Goal: Task Accomplishment & Management: Complete application form

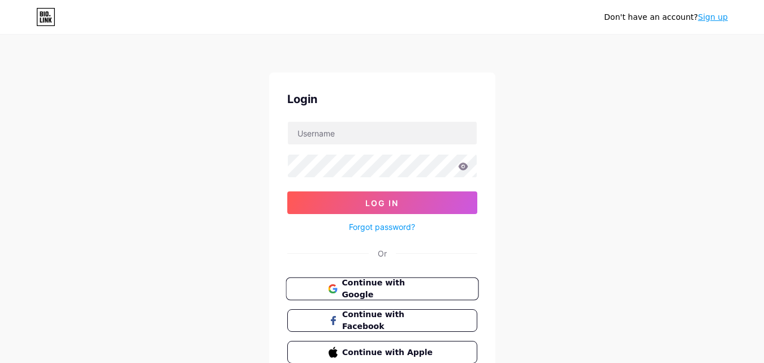
click at [357, 287] on span "Continue with Google" at bounding box center [389, 289] width 94 height 24
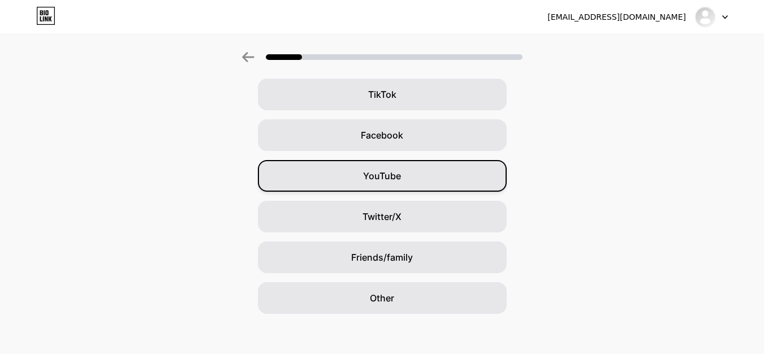
scroll to position [134, 0]
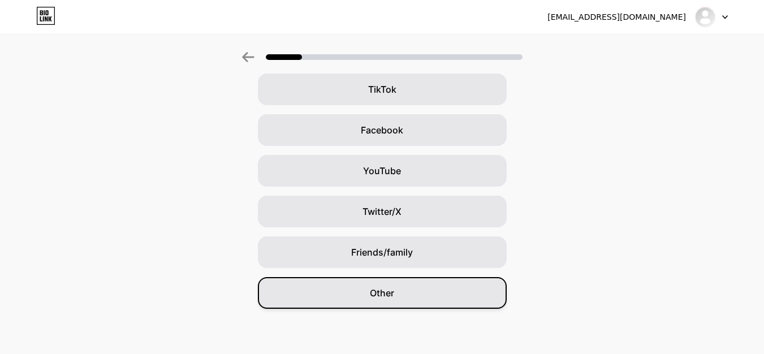
click at [388, 289] on span "Other" at bounding box center [382, 293] width 24 height 14
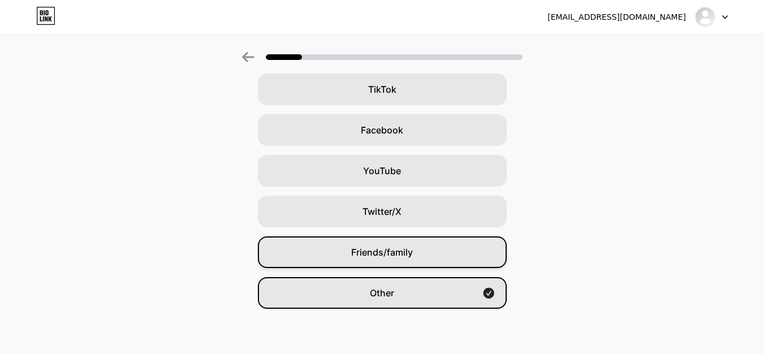
scroll to position [0, 0]
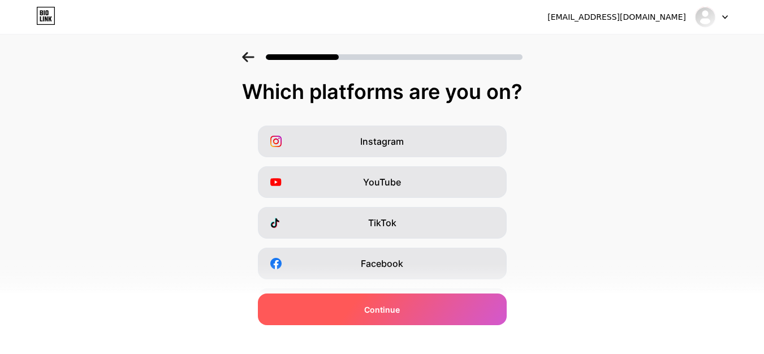
click at [391, 308] on span "Continue" at bounding box center [382, 310] width 36 height 12
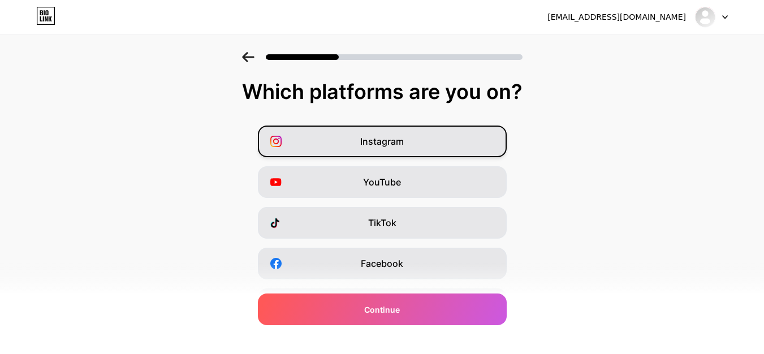
click at [388, 137] on span "Instagram" at bounding box center [382, 142] width 44 height 14
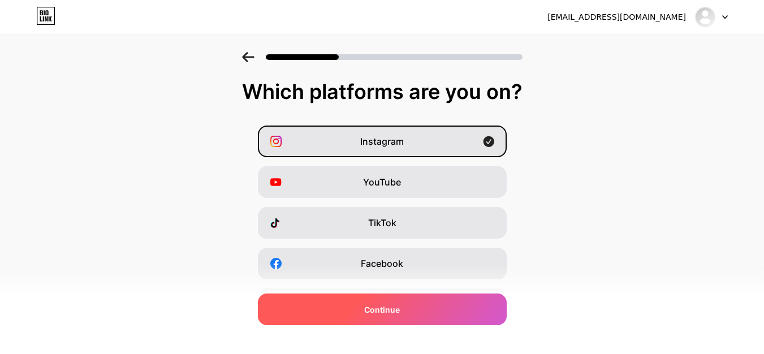
click at [392, 308] on span "Continue" at bounding box center [382, 310] width 36 height 12
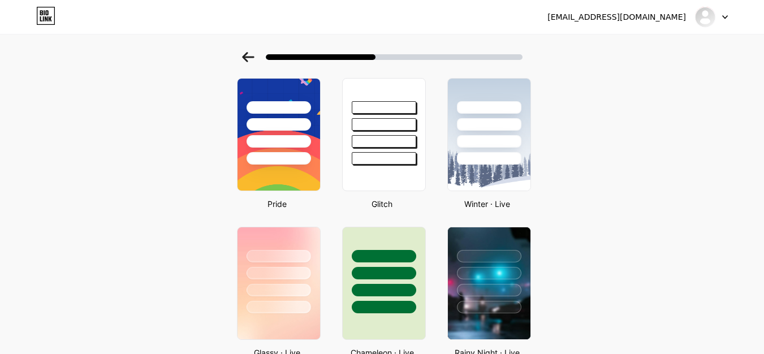
scroll to position [283, 0]
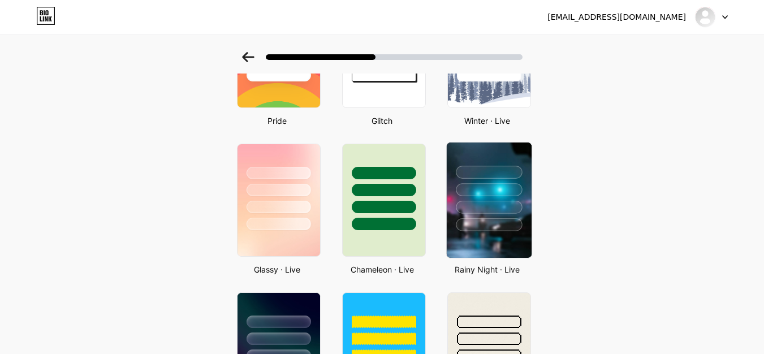
click at [479, 212] on div at bounding box center [489, 207] width 66 height 13
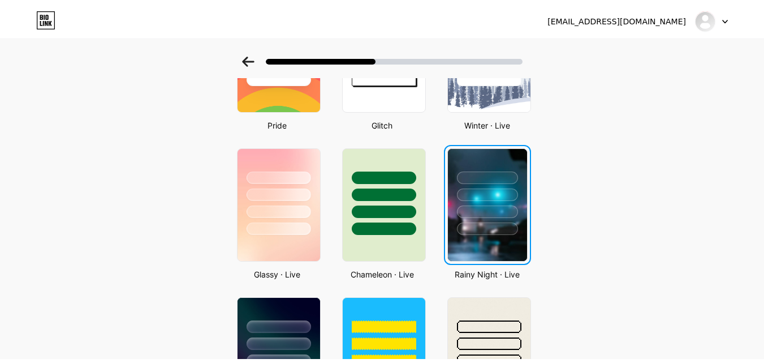
scroll to position [0, 0]
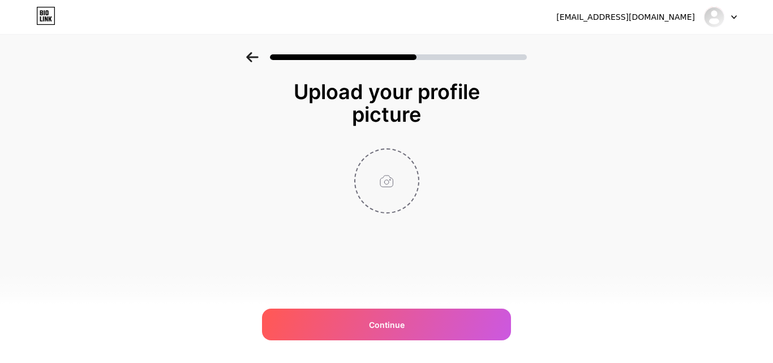
click at [380, 177] on input "file" at bounding box center [386, 180] width 63 height 63
type input "C:\fakepath\logo jpg.png"
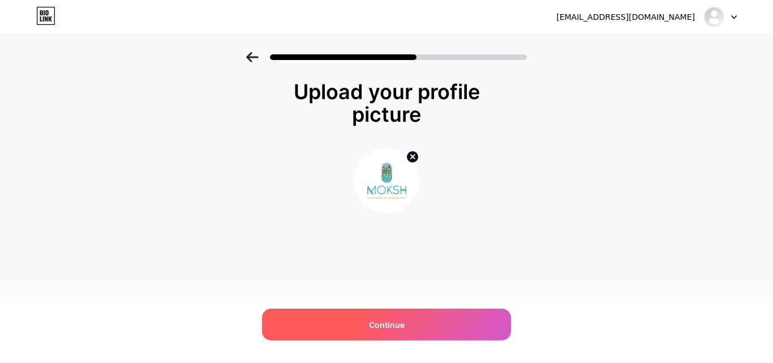
click at [388, 323] on span "Continue" at bounding box center [387, 325] width 36 height 12
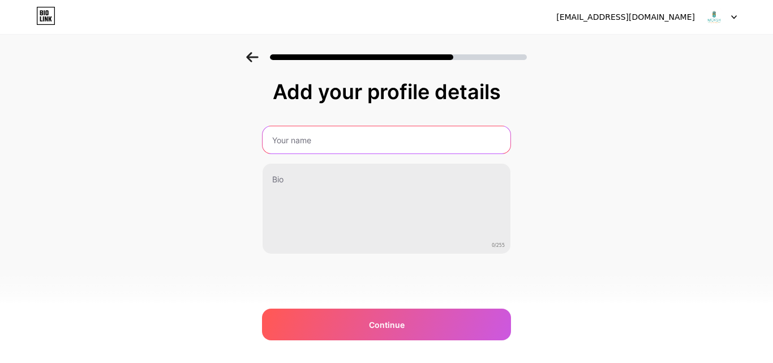
click at [278, 145] on input "text" at bounding box center [387, 139] width 248 height 27
paste input "Moksh Restaurant"
type input "Moksh Restaurant"
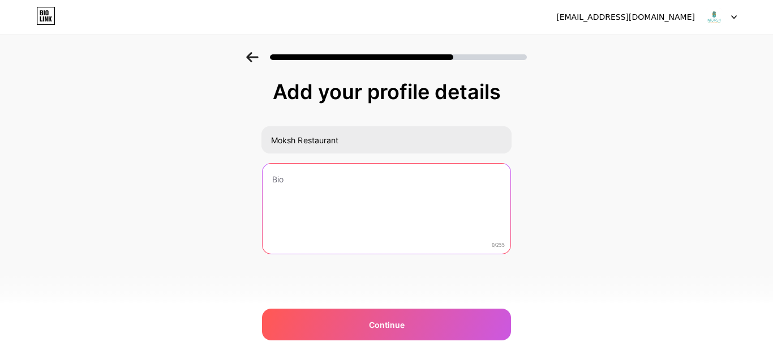
click at [283, 204] on textarea at bounding box center [387, 209] width 248 height 91
click at [281, 190] on textarea at bounding box center [386, 209] width 250 height 92
paste textarea "Moksh Restaurant is one of the best restaurants in Abu Dhabi, known for authent…"
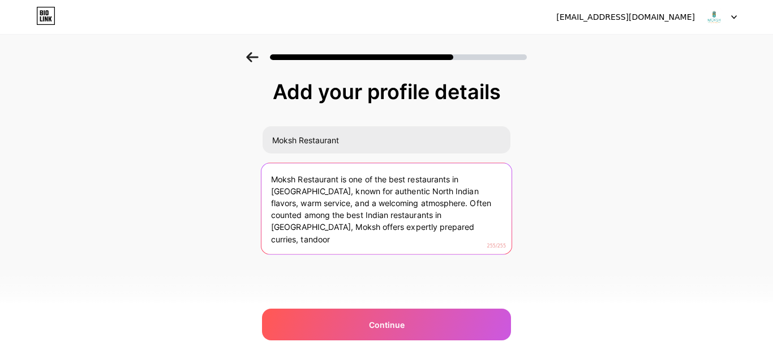
drag, startPoint x: 411, startPoint y: 230, endPoint x: 395, endPoint y: 222, distance: 17.7
click at [395, 222] on textarea "Moksh Restaurant is one of the best restaurants in Abu Dhabi, known for authent…" at bounding box center [386, 209] width 250 height 92
click at [394, 200] on textarea "Moksh Restaurant is one of the best restaurants in Abu Dhabi, known for authent…" at bounding box center [386, 209] width 250 height 92
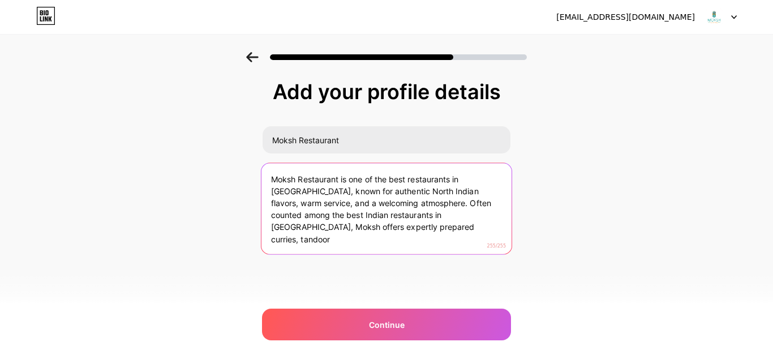
paste textarea "brings the rich flavors of North India to life, with chefs recruited from India…"
drag, startPoint x: 317, startPoint y: 222, endPoint x: 256, endPoint y: 161, distance: 86.0
click at [256, 161] on div "Add your profile details Moksh Restaurant Moksh Restaurant brings the rich flav…" at bounding box center [386, 181] width 773 height 259
paste textarea "is one of the best restaurants in Abu Dhabi, known for authentic North Indian f…"
drag, startPoint x: 425, startPoint y: 214, endPoint x: 431, endPoint y: 238, distance: 25.1
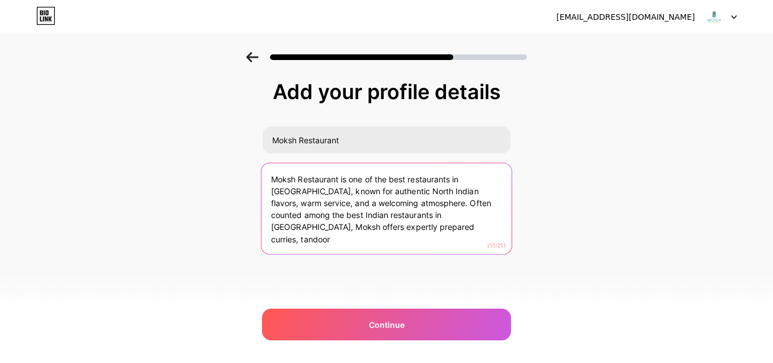
click at [431, 238] on textarea "Moksh Restaurant is one of the best restaurants in Abu Dhabi, known for authent…" at bounding box center [386, 209] width 250 height 92
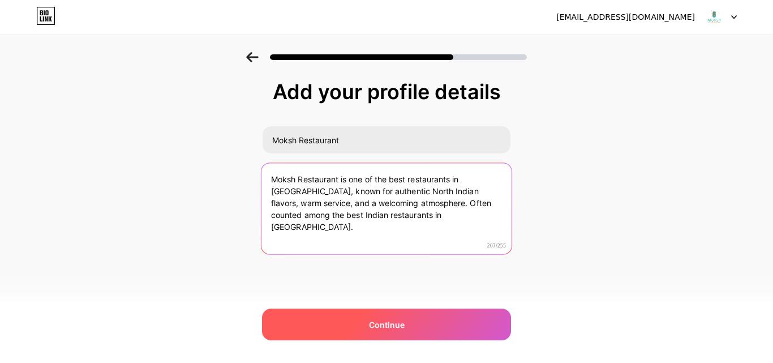
type textarea "Moksh Restaurant is one of the best restaurants in Abu Dhabi, known for authent…"
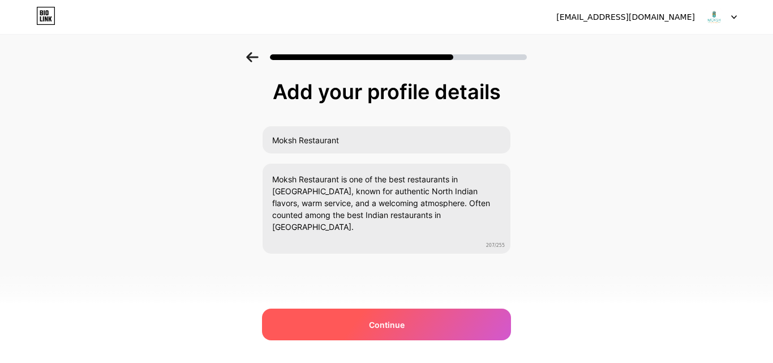
click at [394, 327] on span "Continue" at bounding box center [387, 325] width 36 height 12
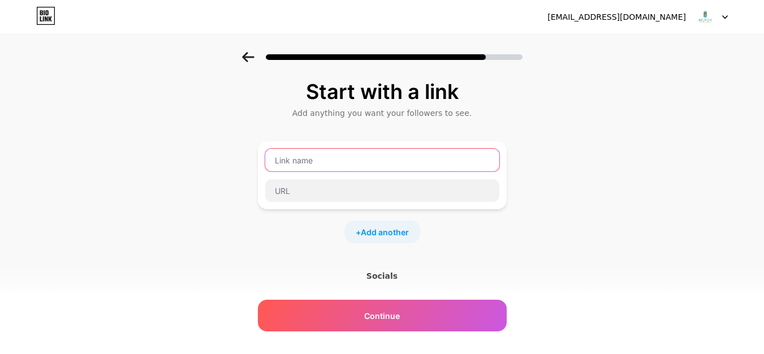
click at [293, 157] on input "text" at bounding box center [382, 160] width 234 height 23
click at [310, 165] on input "text" at bounding box center [382, 160] width 234 height 23
paste input "" https://mokshrestaurant.com/""
type input "" https://mokshrestaurant.com/""
click at [420, 166] on input "" https://mokshrestaurant.com/"" at bounding box center [382, 160] width 234 height 23
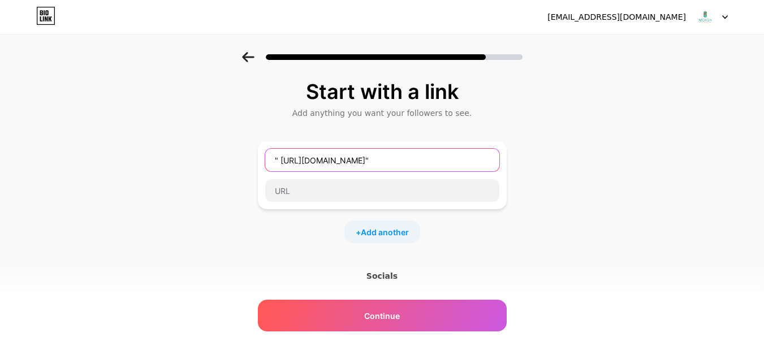
drag, startPoint x: 419, startPoint y: 164, endPoint x: 174, endPoint y: 164, distance: 244.4
click at [174, 164] on div "Start with a link Add anything you want your followers to see. " https://mokshr…" at bounding box center [382, 251] width 764 height 398
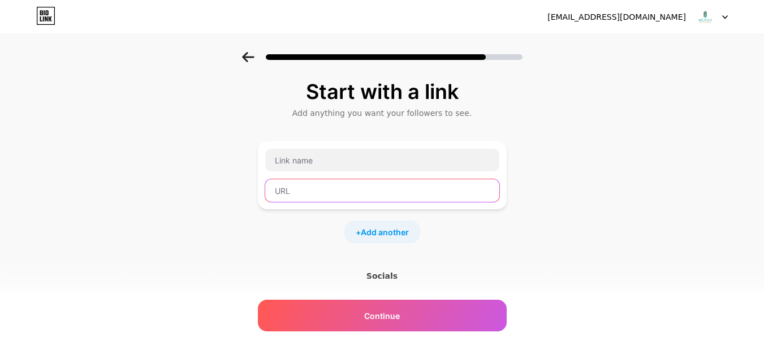
click at [283, 194] on input "text" at bounding box center [382, 190] width 234 height 23
paste input "" https://mokshrestaurant.com/""
click at [284, 190] on input "" https://mokshrestaurant.com/"" at bounding box center [382, 190] width 234 height 23
click at [406, 191] on input "https://mokshrestaurant.com/"" at bounding box center [382, 190] width 234 height 23
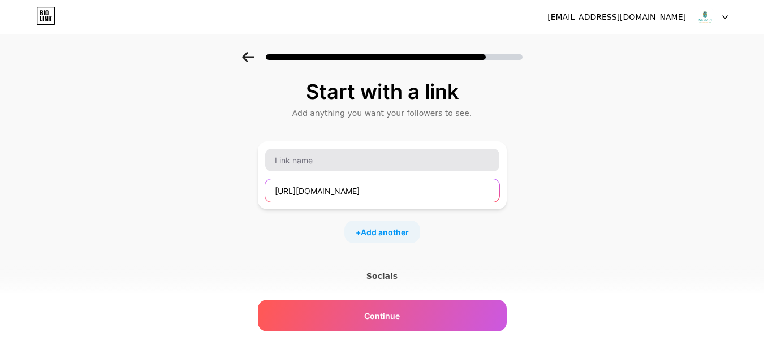
type input "https://mokshrestaurant.com/"
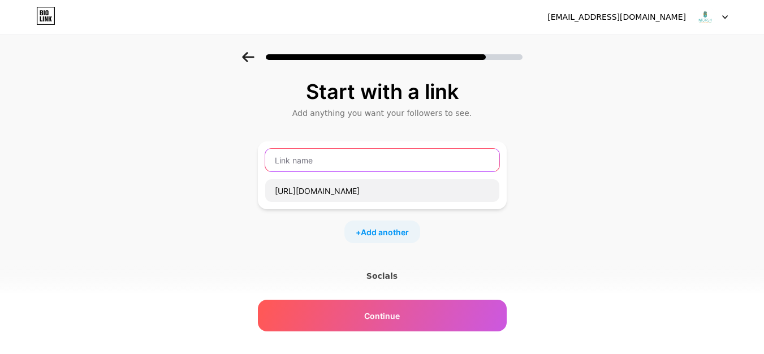
click at [276, 159] on input "text" at bounding box center [382, 160] width 234 height 23
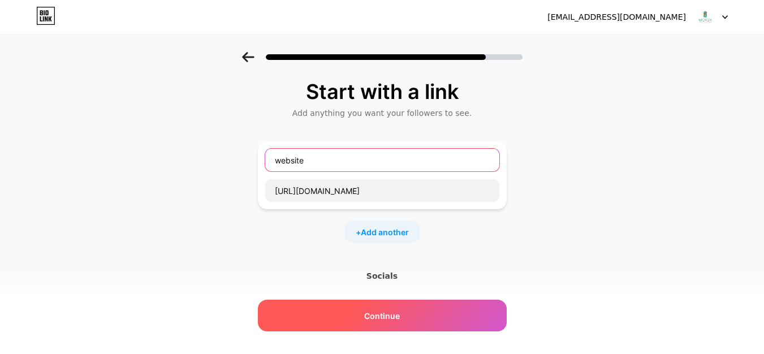
type input "website"
click at [410, 314] on div "Continue" at bounding box center [382, 316] width 249 height 32
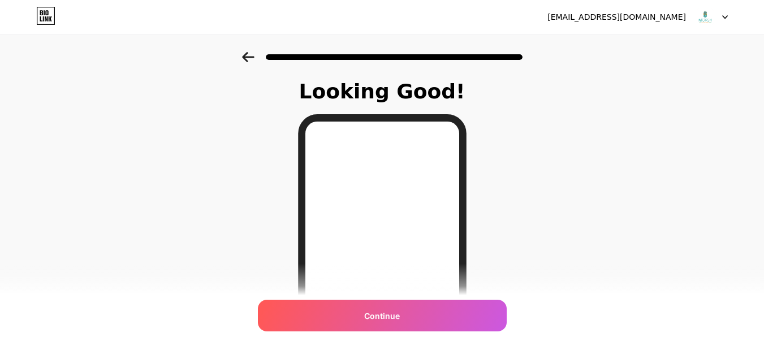
click at [384, 317] on span "Continue" at bounding box center [382, 316] width 36 height 12
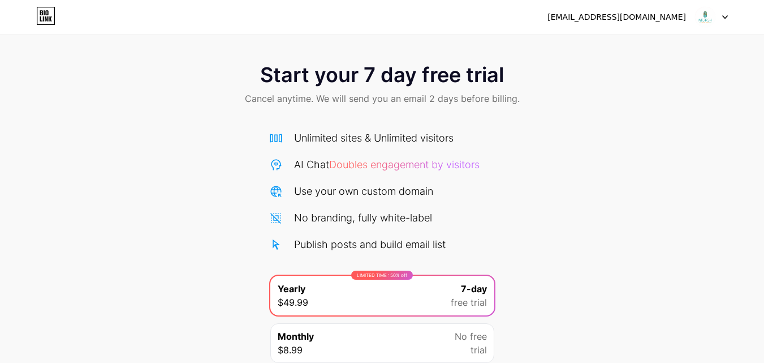
scroll to position [93, 0]
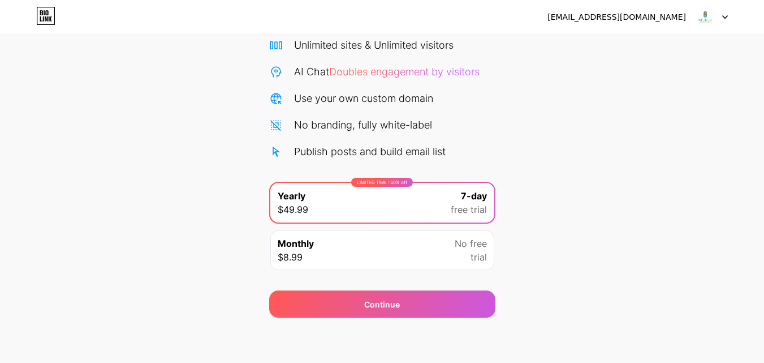
click at [704, 15] on img at bounding box center [706, 17] width 22 height 22
click at [642, 15] on div "[EMAIL_ADDRESS][DOMAIN_NAME]" at bounding box center [617, 17] width 139 height 12
click at [702, 16] on img at bounding box center [706, 17] width 22 height 22
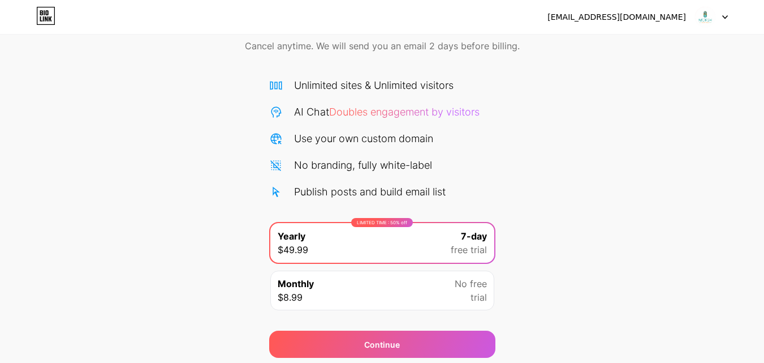
scroll to position [93, 0]
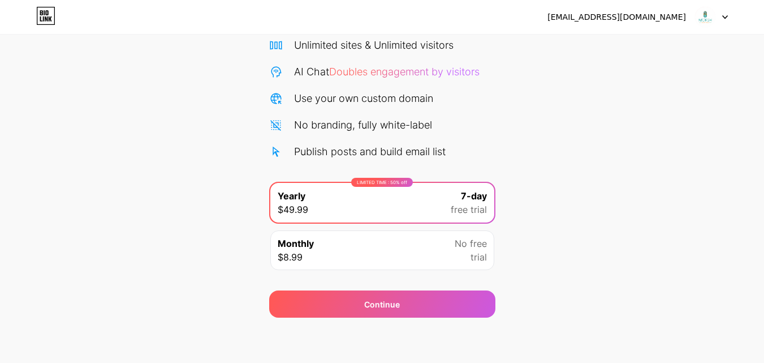
click at [433, 253] on div "Monthly $8.99 No free trial" at bounding box center [382, 250] width 224 height 40
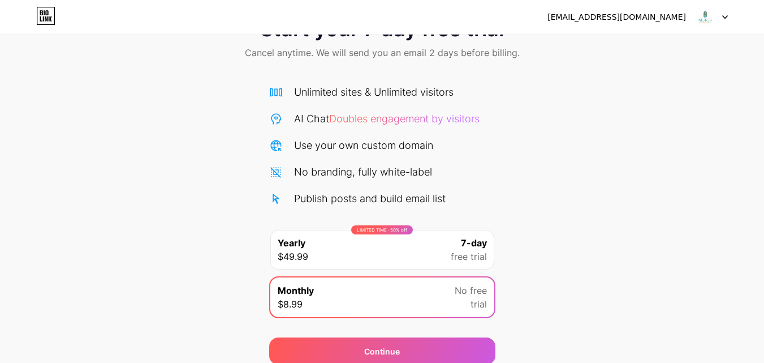
scroll to position [0, 0]
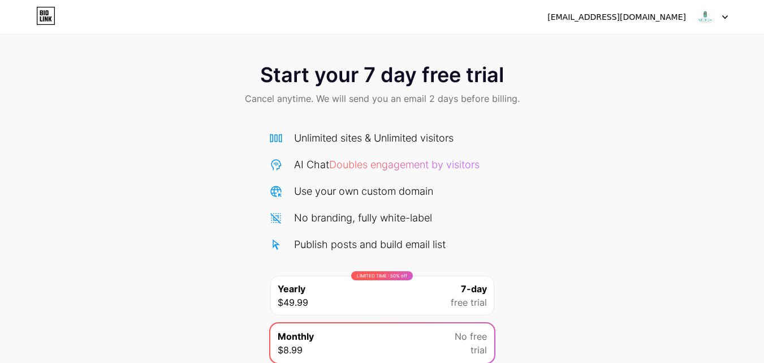
click at [712, 18] on img at bounding box center [706, 17] width 22 height 22
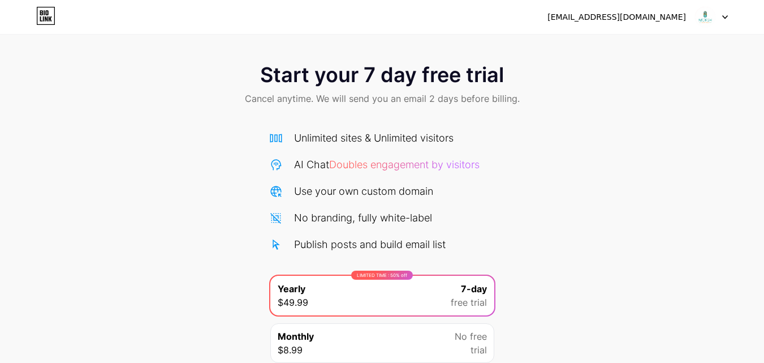
scroll to position [93, 0]
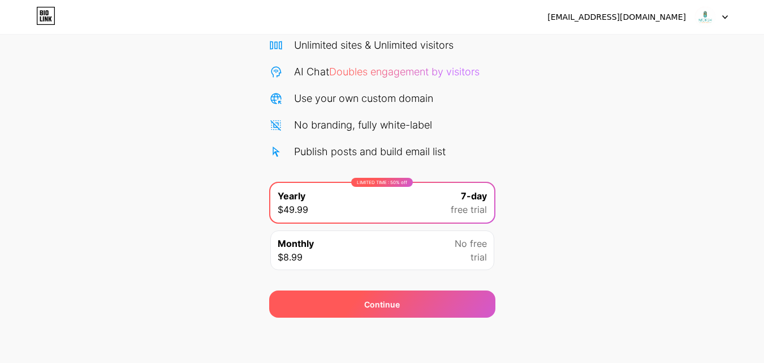
click at [372, 310] on div "Continue" at bounding box center [382, 303] width 226 height 27
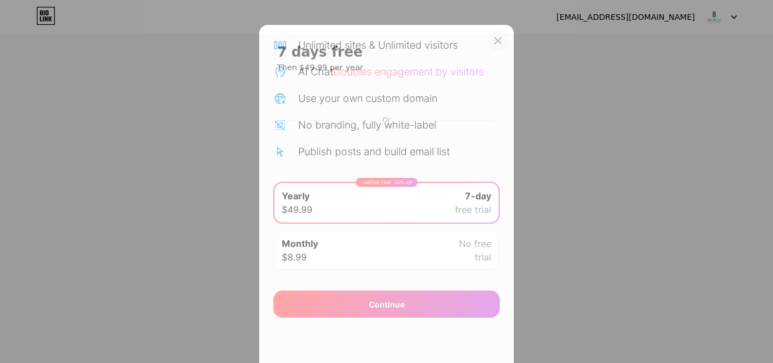
click at [493, 37] on icon at bounding box center [497, 40] width 9 height 9
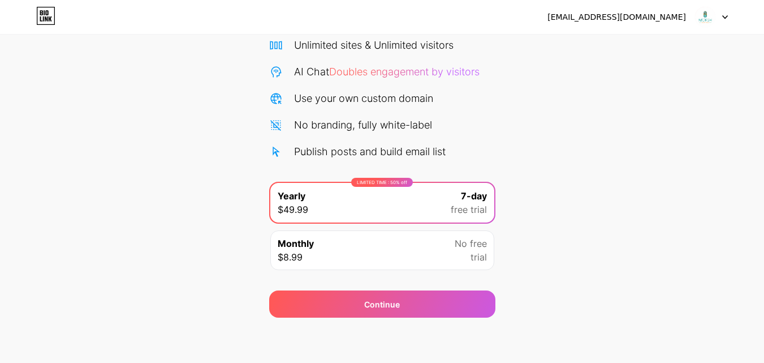
click at [421, 260] on div "Monthly $8.99 No free trial" at bounding box center [382, 250] width 224 height 40
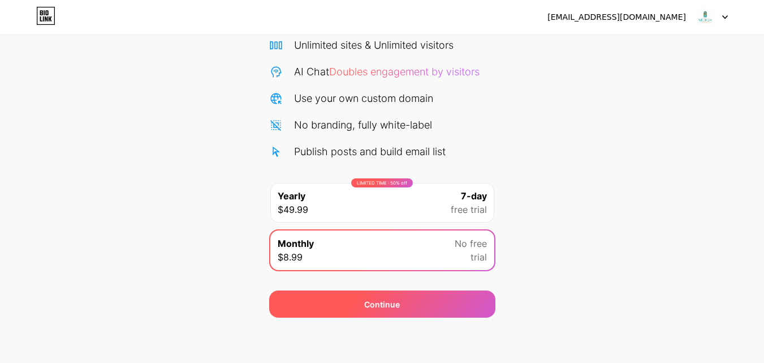
click at [396, 300] on div "Continue" at bounding box center [382, 304] width 36 height 12
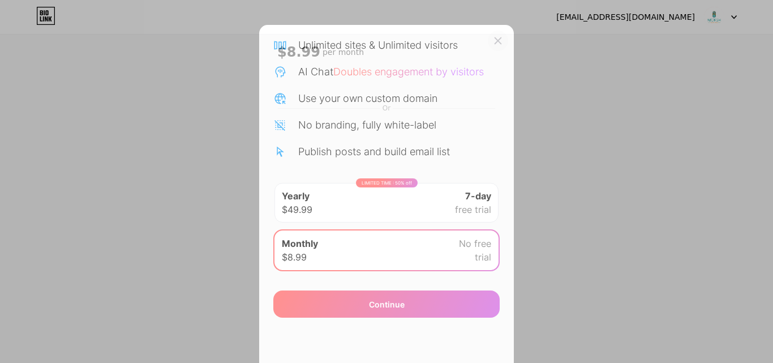
click at [493, 40] on icon at bounding box center [497, 40] width 9 height 9
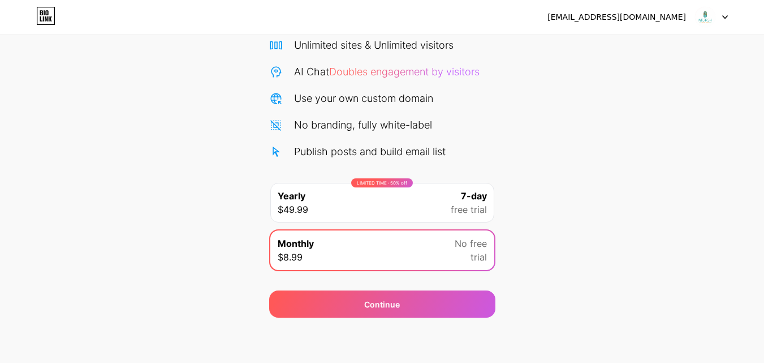
click at [711, 20] on img at bounding box center [706, 17] width 22 height 22
click at [723, 17] on icon at bounding box center [726, 17] width 6 height 4
click at [726, 16] on icon at bounding box center [726, 17] width 6 height 4
click at [706, 14] on img at bounding box center [706, 17] width 22 height 22
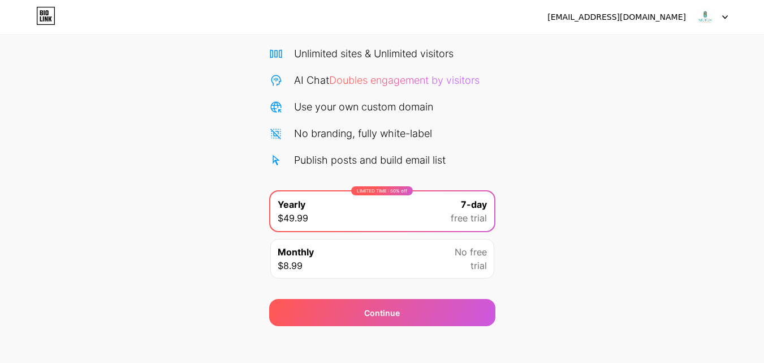
scroll to position [93, 0]
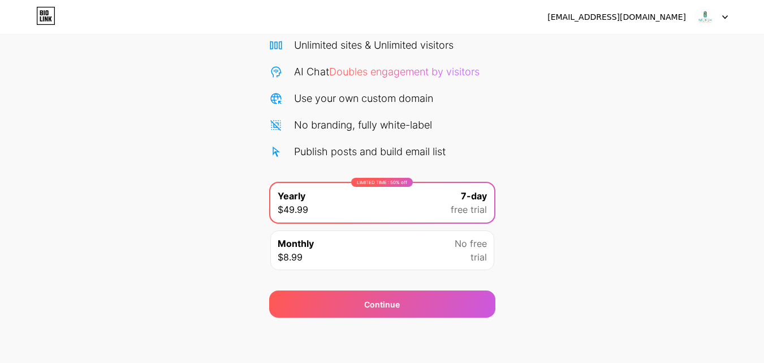
click at [41, 16] on icon at bounding box center [45, 16] width 19 height 18
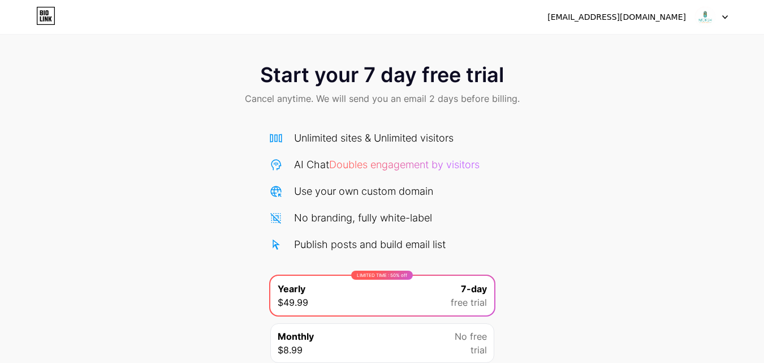
click at [41, 16] on icon at bounding box center [45, 16] width 19 height 18
